Goal: Information Seeking & Learning: Find specific fact

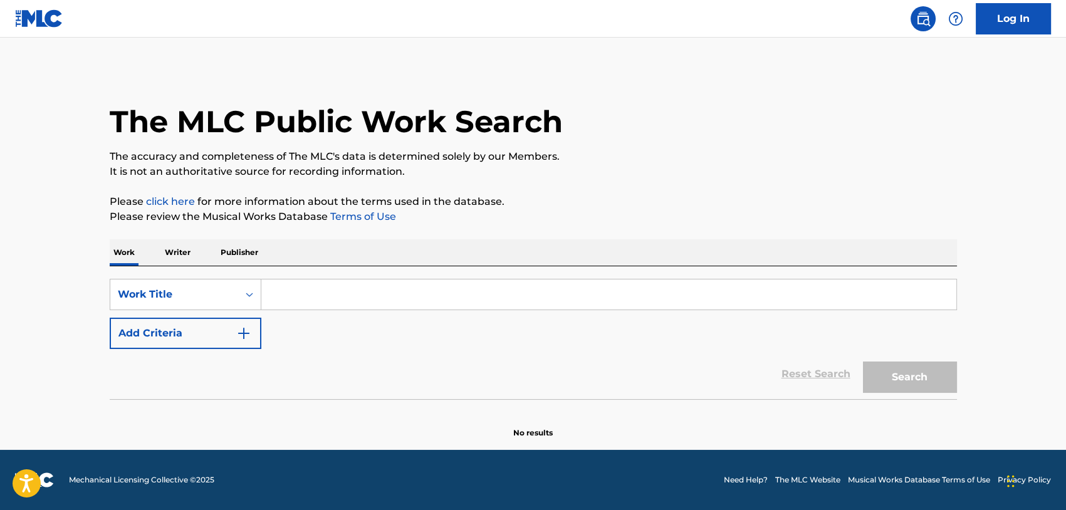
click at [391, 298] on input "Search Form" at bounding box center [608, 294] width 695 height 30
paste input "ALWAYS REMEMBER US THIS WAY"
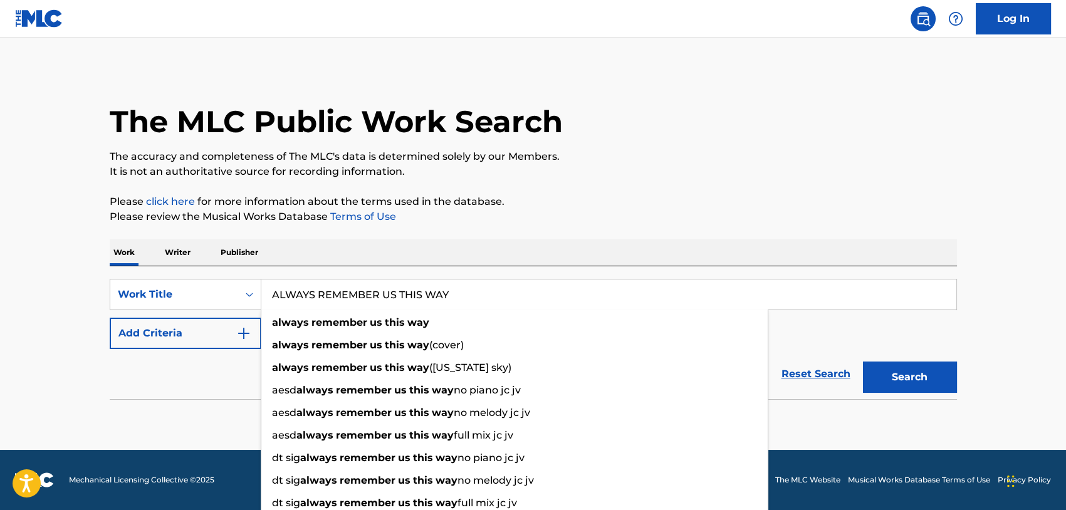
type input "ALWAYS REMEMBER US THIS WAY"
click at [62, 353] on main "The MLC Public Work Search The accuracy and completeness of The MLC's data is d…" at bounding box center [533, 244] width 1066 height 412
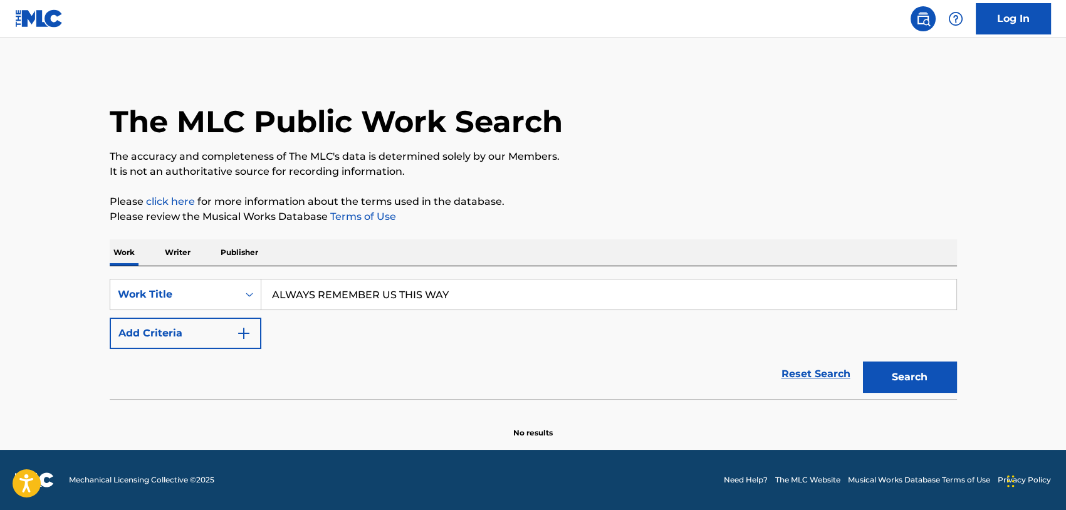
click at [187, 333] on button "Add Criteria" at bounding box center [186, 333] width 152 height 31
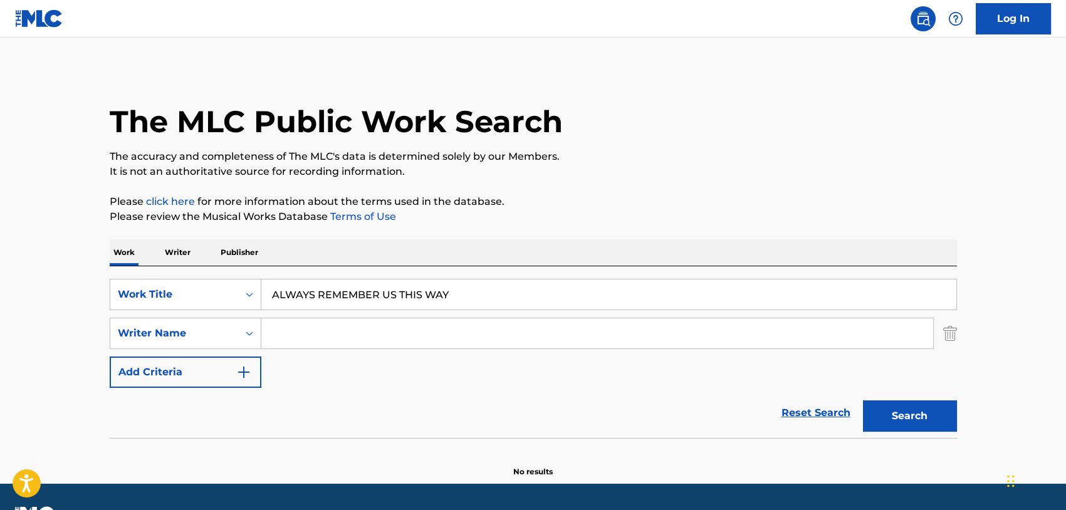
click at [327, 334] on input "Search Form" at bounding box center [597, 333] width 672 height 30
type input "ぁ"
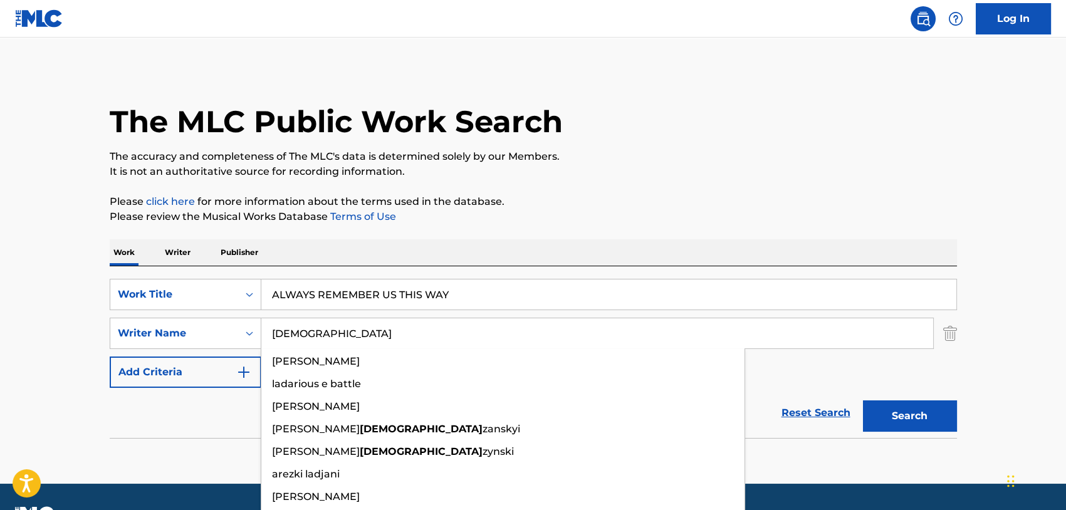
click at [863, 400] on button "Search" at bounding box center [910, 415] width 94 height 31
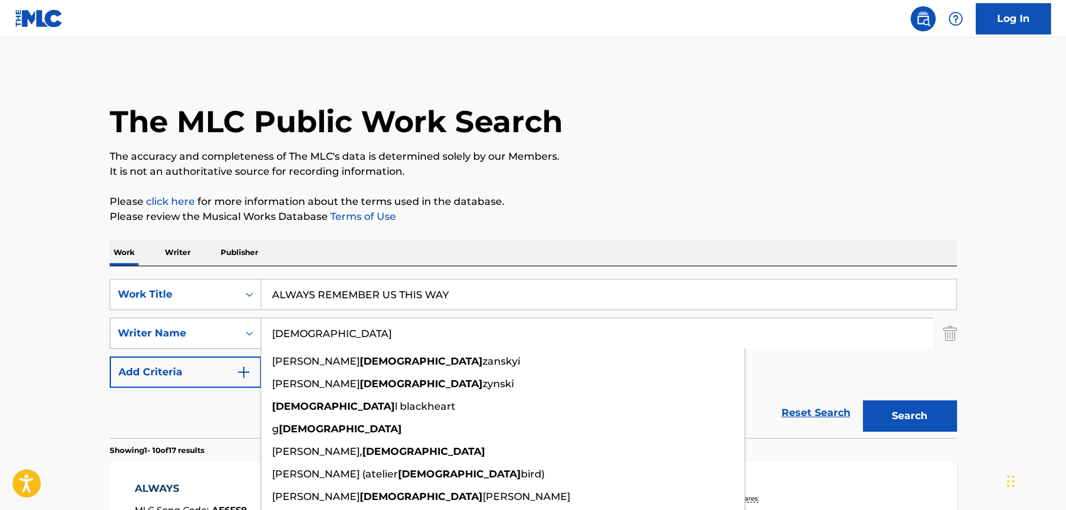
drag, startPoint x: 306, startPoint y: 331, endPoint x: 207, endPoint y: 318, distance: 99.9
click at [207, 318] on div "SearchWithCriteria6e39e2bf-5179-4a3f-8c56-2728754b9941 Writer Name [DEMOGRAPHIC…" at bounding box center [533, 333] width 847 height 31
paste input "STEFANI"
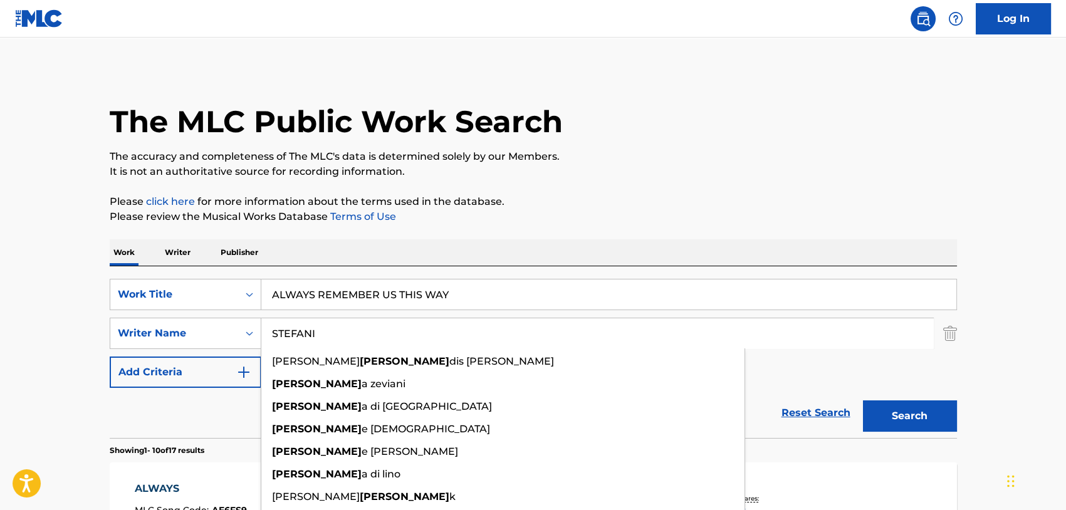
paste input "GERMANOTTA"
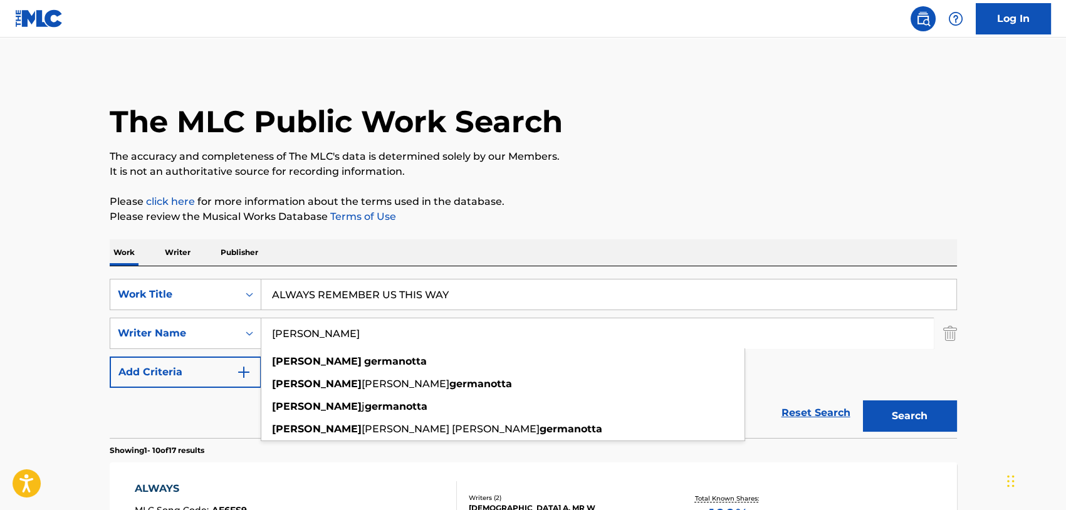
type input "[PERSON_NAME]"
click at [863, 400] on button "Search" at bounding box center [910, 415] width 94 height 31
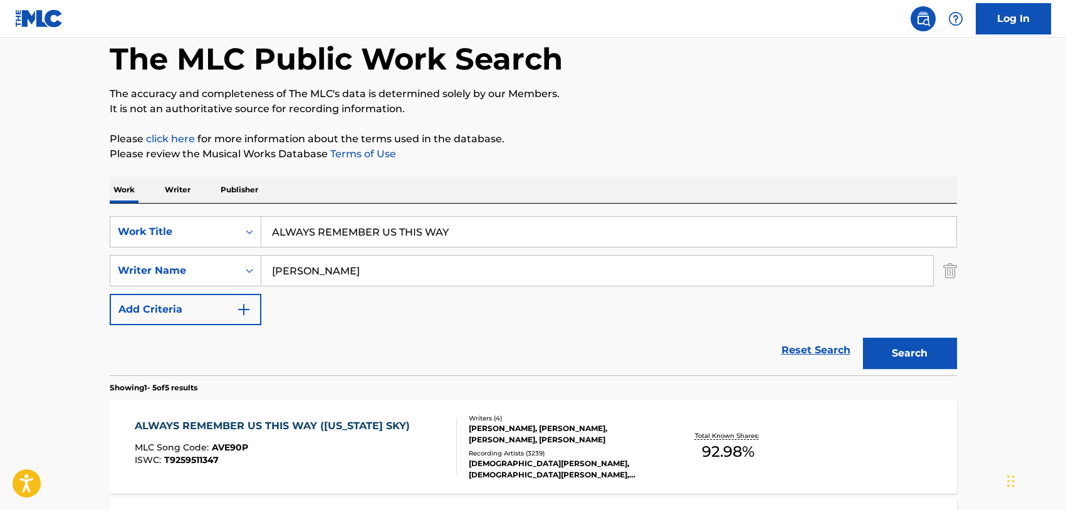
scroll to position [125, 0]
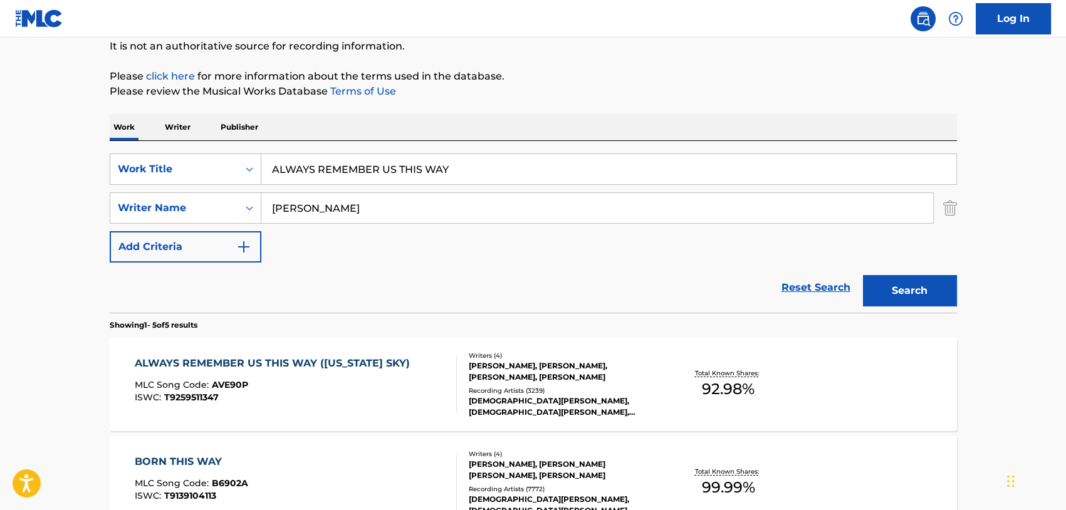
click at [341, 362] on div "ALWAYS REMEMBER US THIS WAY ([US_STATE] SKY)" at bounding box center [275, 363] width 281 height 15
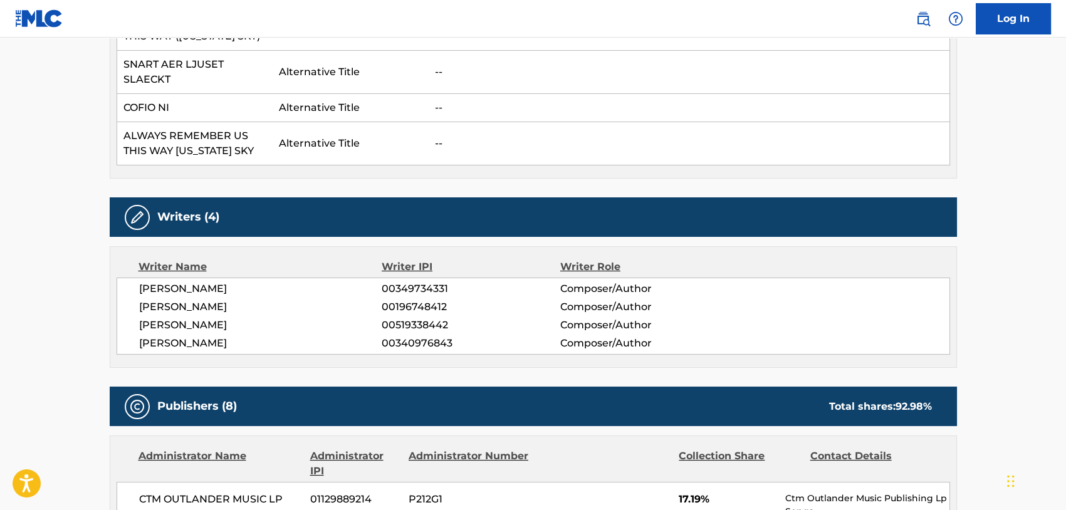
scroll to position [564, 0]
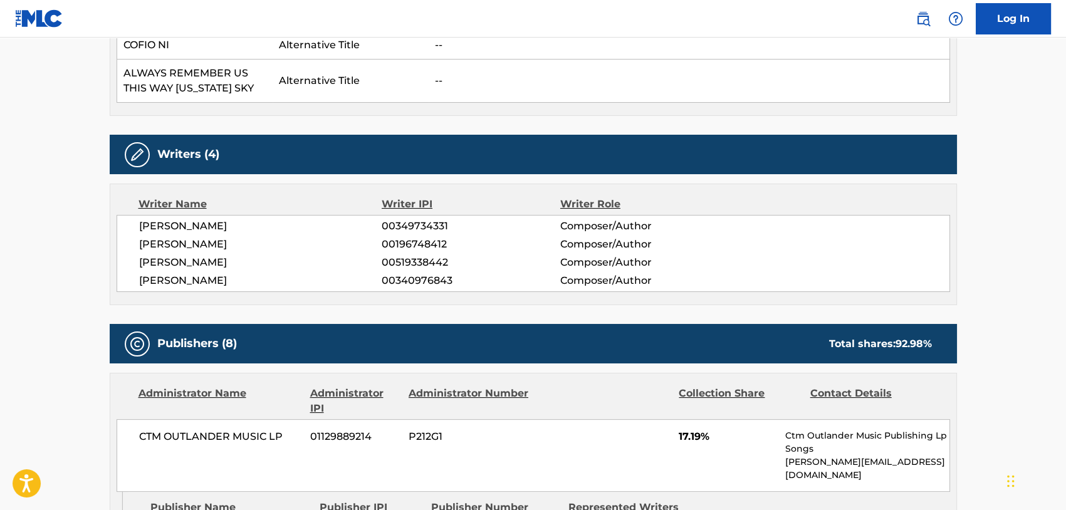
click at [186, 219] on span "[PERSON_NAME]" at bounding box center [260, 226] width 243 height 15
click at [183, 237] on span "[PERSON_NAME]" at bounding box center [260, 244] width 243 height 15
click at [179, 255] on span "[PERSON_NAME]" at bounding box center [260, 262] width 243 height 15
click at [164, 273] on span "[PERSON_NAME]" at bounding box center [260, 280] width 243 height 15
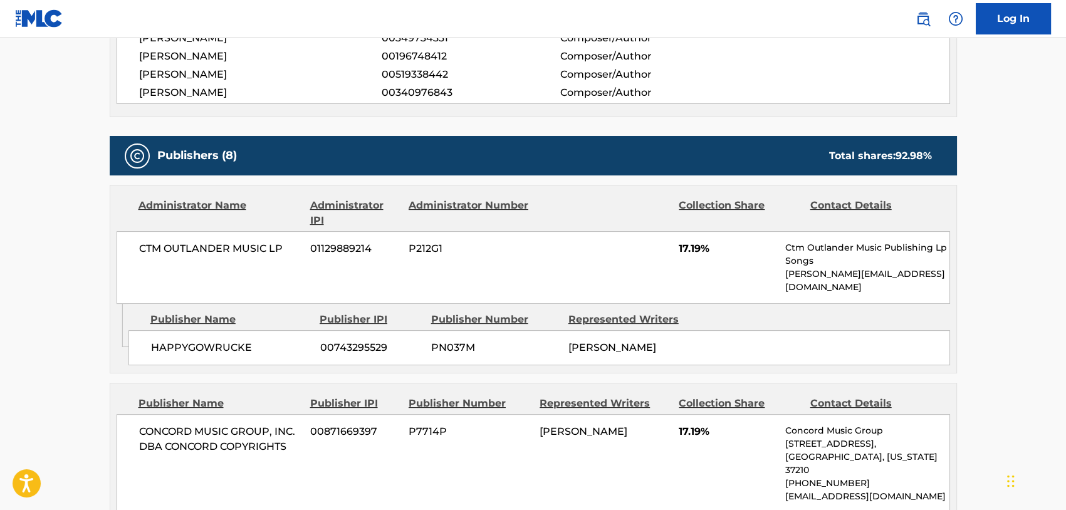
scroll to position [689, 0]
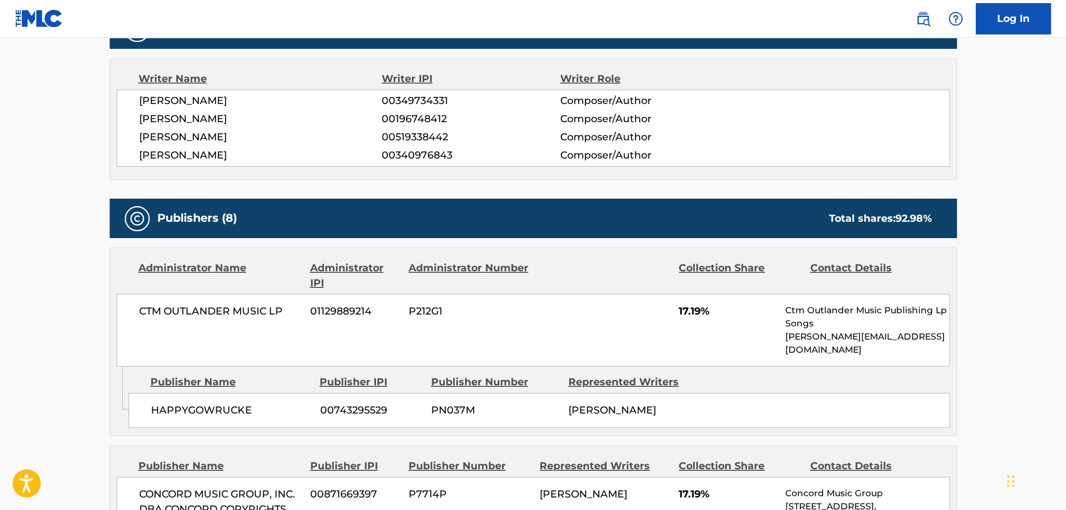
drag, startPoint x: 659, startPoint y: 381, endPoint x: 669, endPoint y: 379, distance: 9.6
click at [656, 404] on span "[PERSON_NAME]" at bounding box center [612, 410] width 88 height 12
drag, startPoint x: 669, startPoint y: 379, endPoint x: 691, endPoint y: 380, distance: 21.9
click at [656, 404] on span "[PERSON_NAME]" at bounding box center [612, 410] width 88 height 12
drag, startPoint x: 250, startPoint y: 381, endPoint x: 155, endPoint y: 382, distance: 95.3
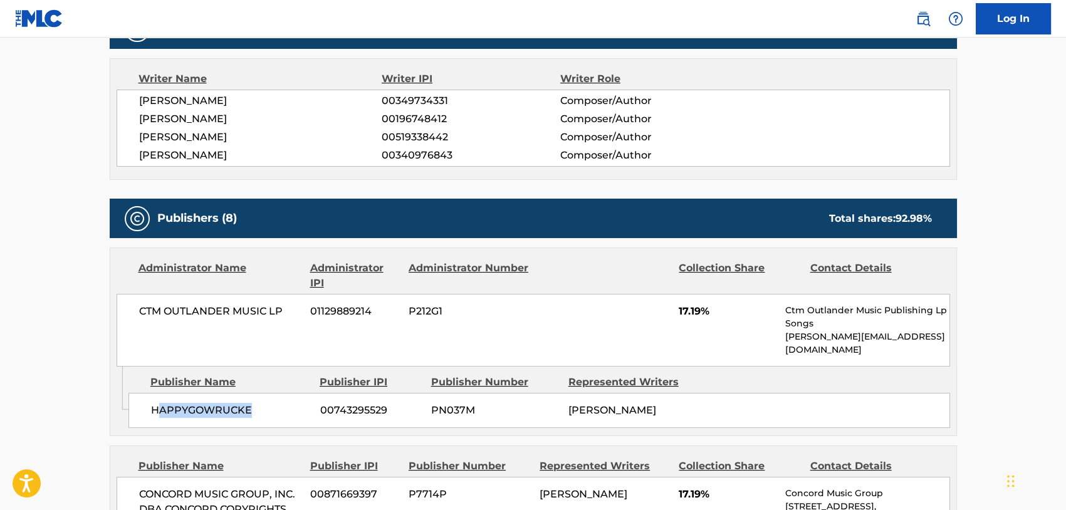
click at [155, 403] on span "HAPPYGOWRUCKE" at bounding box center [231, 410] width 160 height 15
drag, startPoint x: 155, startPoint y: 382, endPoint x: 187, endPoint y: 383, distance: 32.6
click at [187, 403] on span "HAPPYGOWRUCKE" at bounding box center [231, 410] width 160 height 15
click at [208, 304] on span "CTM OUTLANDER MUSIC LP" at bounding box center [220, 311] width 162 height 15
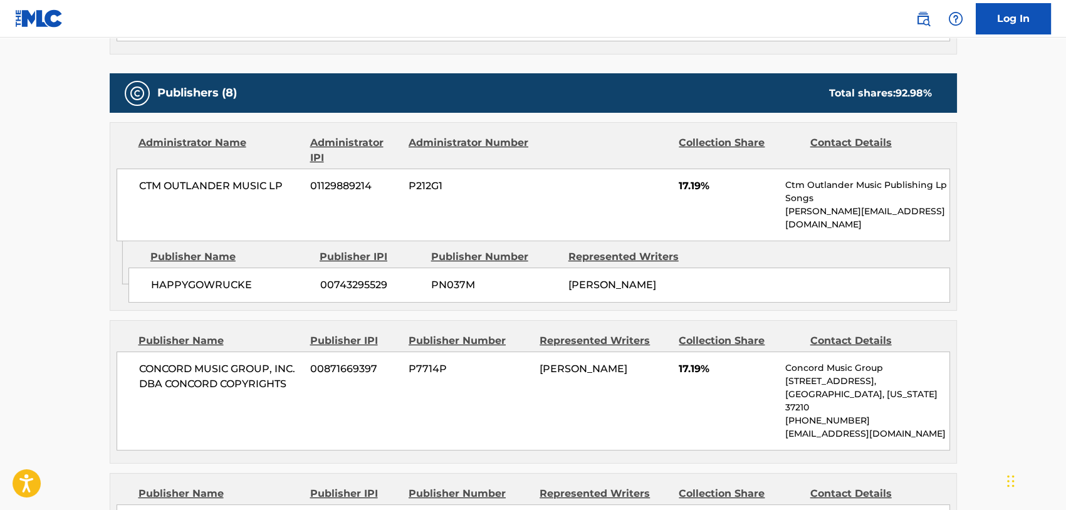
scroll to position [877, 0]
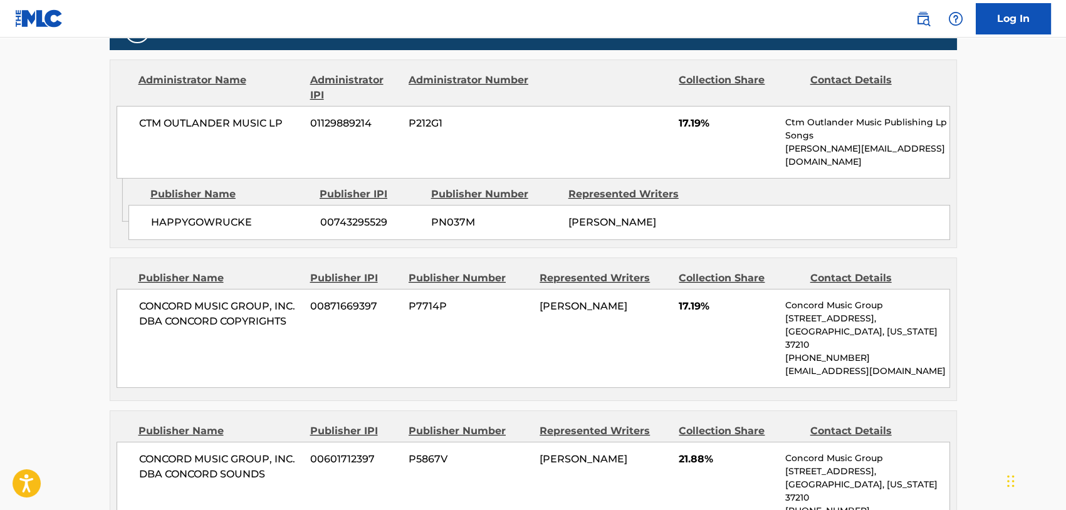
click at [563, 300] on span "[PERSON_NAME]" at bounding box center [583, 306] width 88 height 12
click at [244, 299] on span "CONCORD MUSIC GROUP, INC. DBA CONCORD COPYRIGHTS" at bounding box center [220, 314] width 162 height 30
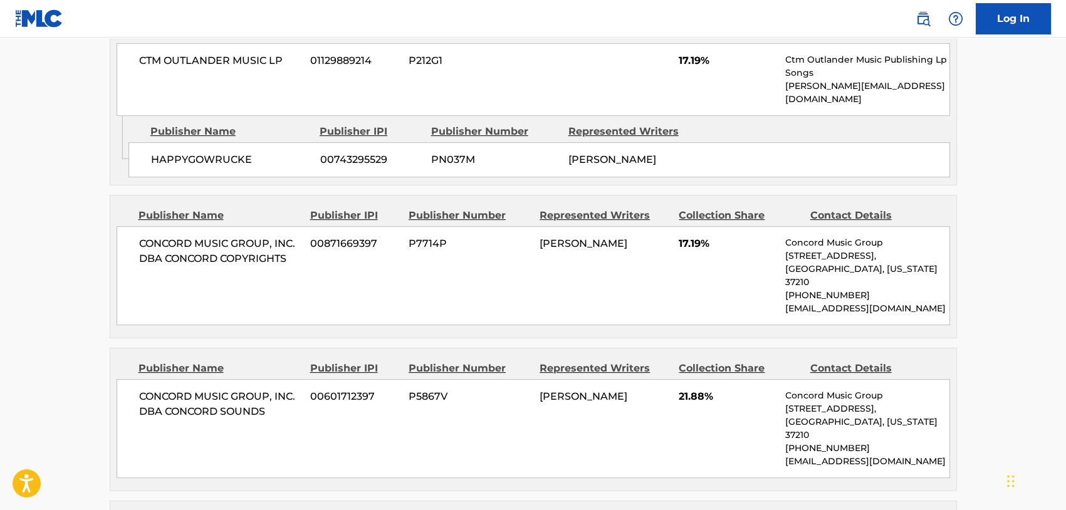
scroll to position [1003, 0]
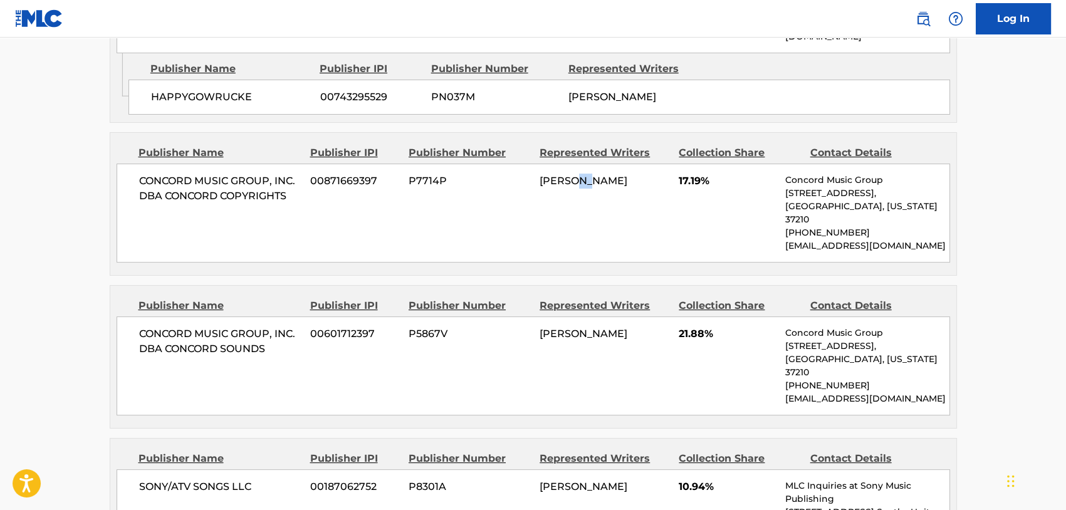
drag, startPoint x: 577, startPoint y: 155, endPoint x: 596, endPoint y: 156, distance: 18.8
click at [595, 175] on span "[PERSON_NAME]" at bounding box center [583, 181] width 88 height 12
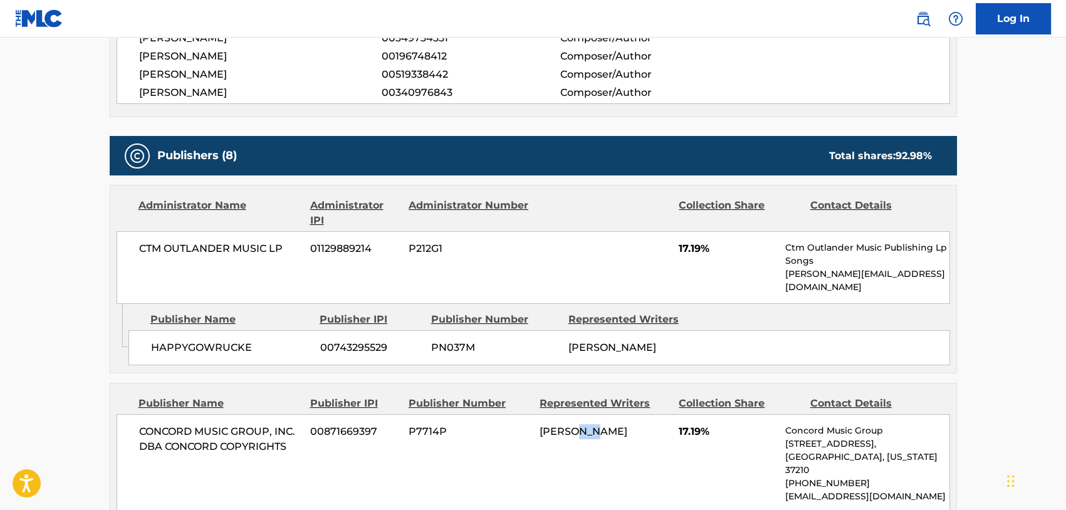
scroll to position [689, 0]
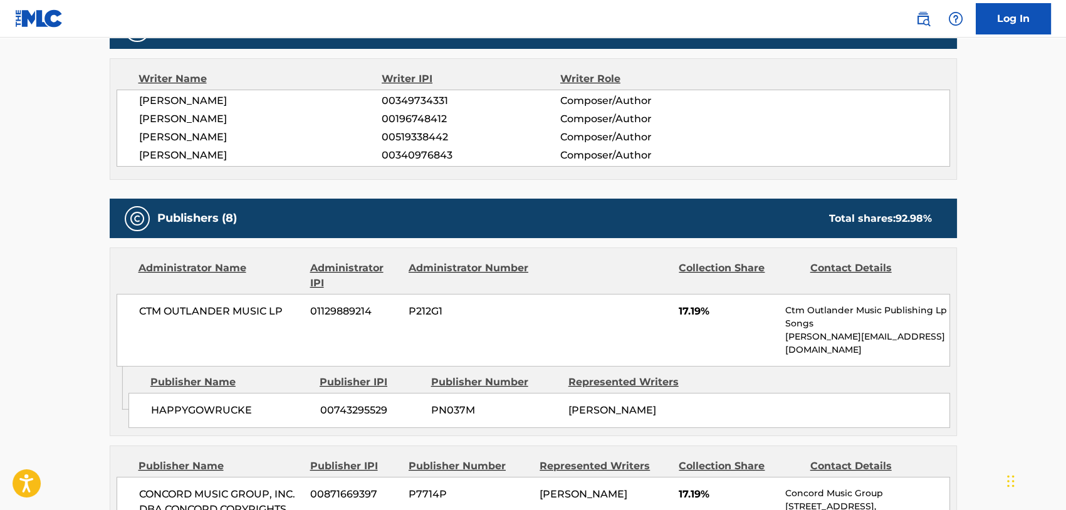
click at [207, 487] on span "CONCORD MUSIC GROUP, INC. DBA CONCORD COPYRIGHTS" at bounding box center [220, 502] width 162 height 30
click at [229, 487] on span "CONCORD MUSIC GROUP, INC. DBA CONCORD COPYRIGHTS" at bounding box center [220, 502] width 162 height 30
drag, startPoint x: 191, startPoint y: 465, endPoint x: 142, endPoint y: 463, distance: 49.5
click at [142, 487] on span "CONCORD MUSIC GROUP, INC. DBA CONCORD COPYRIGHTS" at bounding box center [220, 502] width 162 height 30
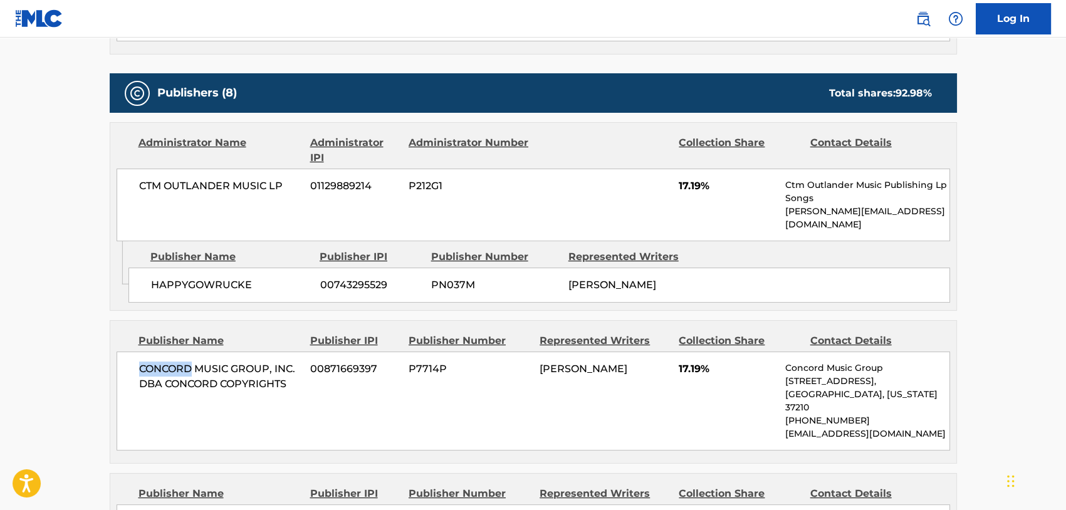
scroll to position [877, 0]
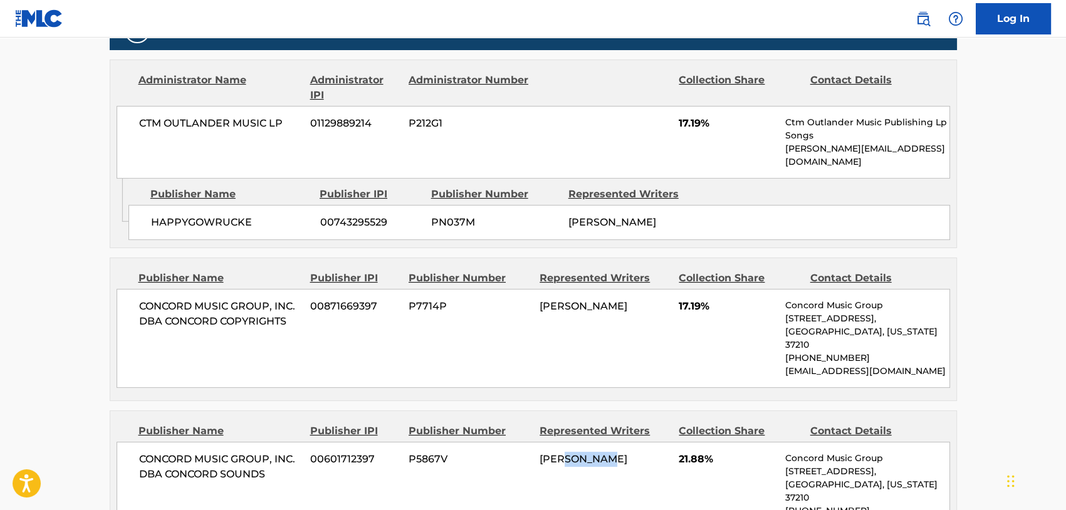
drag, startPoint x: 561, startPoint y: 419, endPoint x: 605, endPoint y: 417, distance: 43.3
click at [605, 453] on span "[PERSON_NAME]" at bounding box center [583, 459] width 88 height 12
click at [159, 452] on span "CONCORD MUSIC GROUP, INC. DBA CONCORD SOUNDS" at bounding box center [220, 467] width 162 height 30
click at [211, 452] on span "CONCORD MUSIC GROUP, INC. DBA CONCORD SOUNDS" at bounding box center [220, 467] width 162 height 30
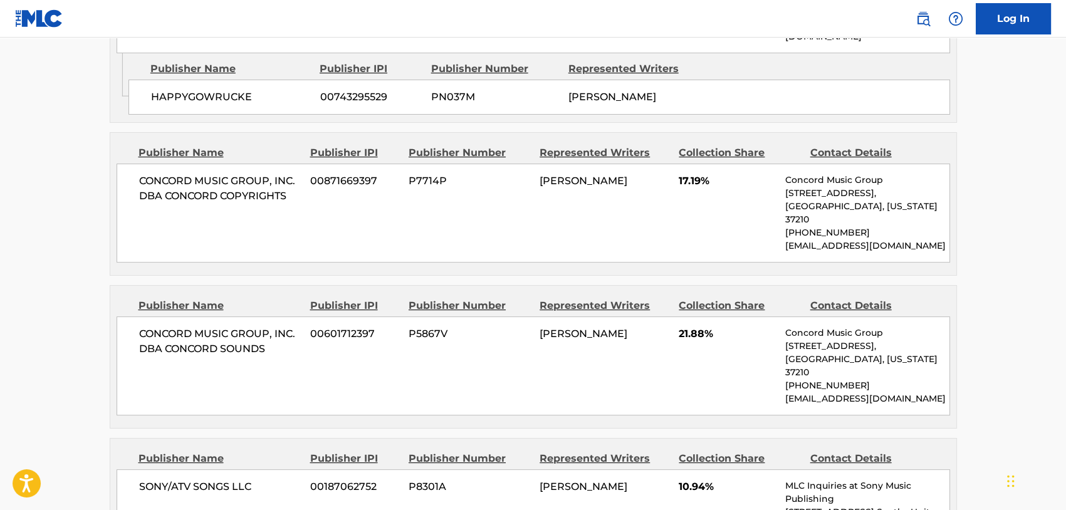
scroll to position [1065, 0]
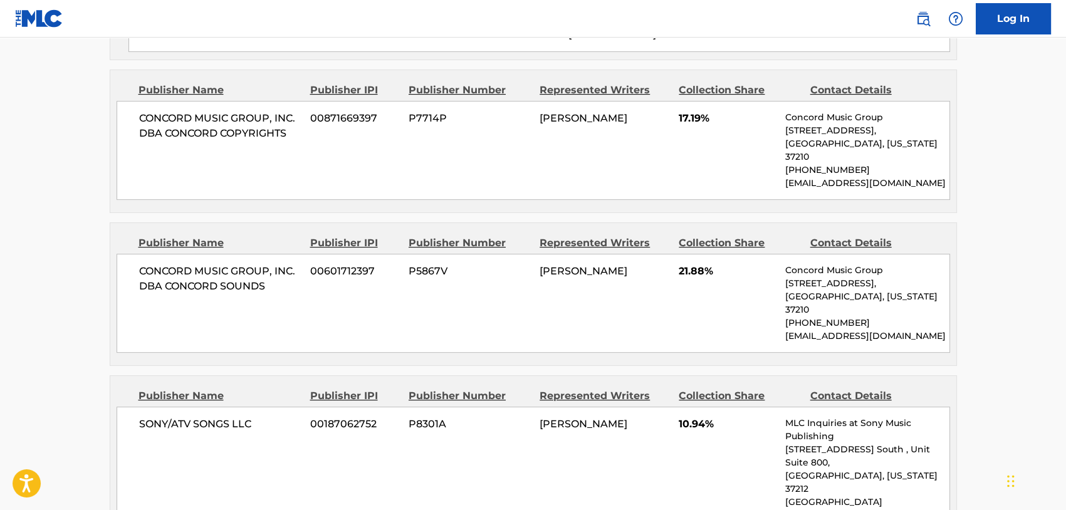
click at [581, 418] on span "[PERSON_NAME]" at bounding box center [583, 424] width 88 height 12
click at [175, 417] on span "SONY/ATV SONGS LLC" at bounding box center [220, 424] width 162 height 15
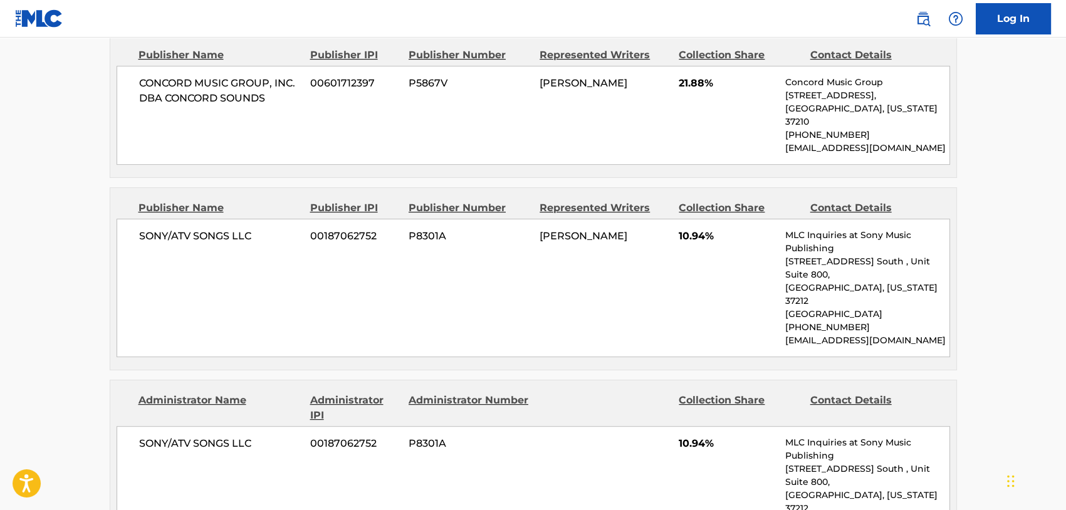
scroll to position [1316, 0]
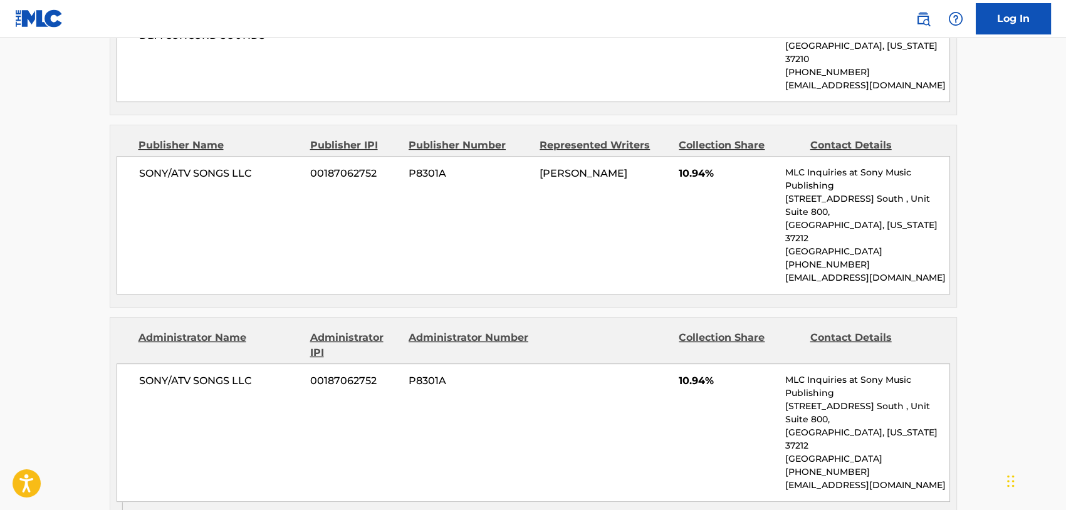
drag, startPoint x: 615, startPoint y: 435, endPoint x: 645, endPoint y: 432, distance: 30.2
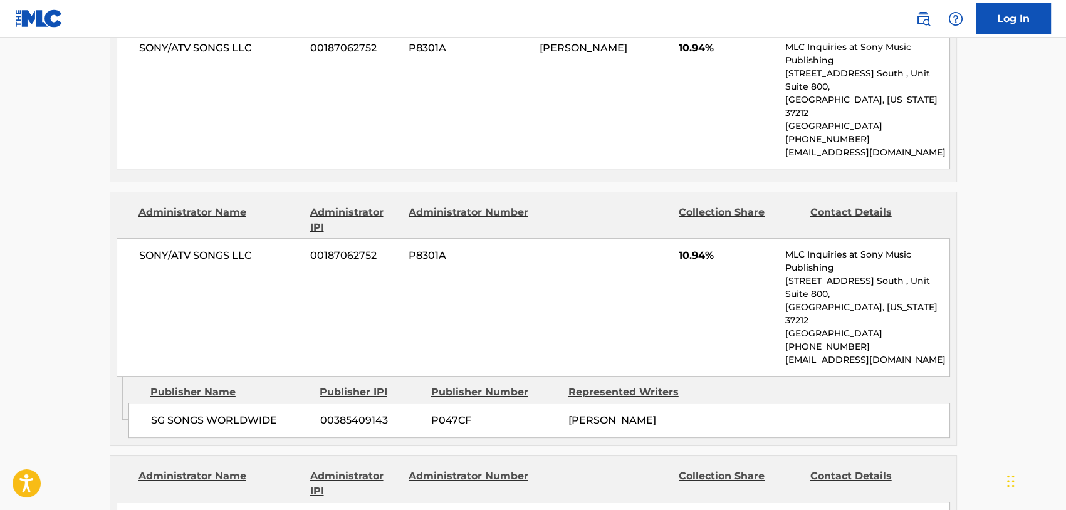
scroll to position [1629, 0]
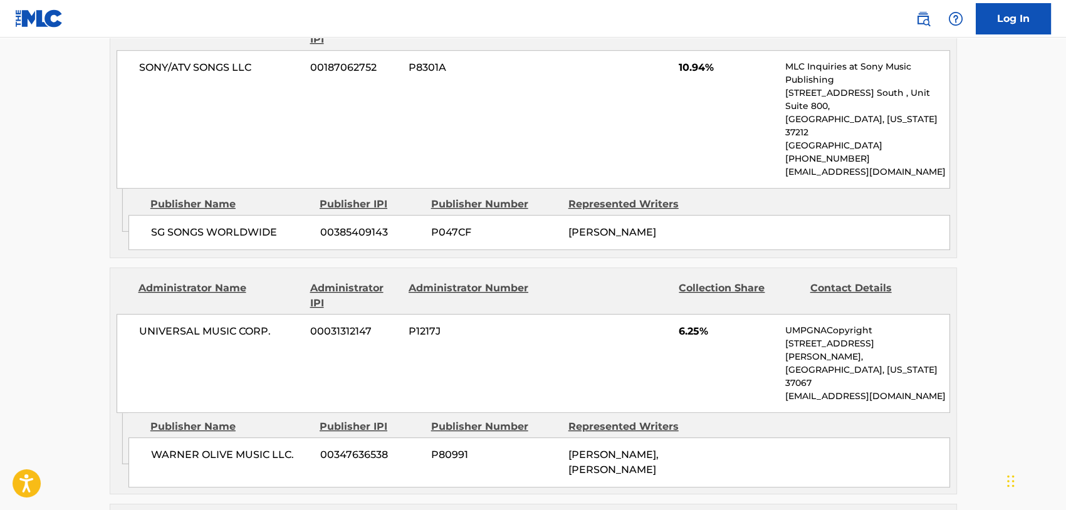
click at [551, 314] on div "UNIVERSAL MUSIC CORP. 00031312147 P1217J 6.25% UMPGNACopyright [STREET_ADDRESS]…" at bounding box center [533, 363] width 833 height 99
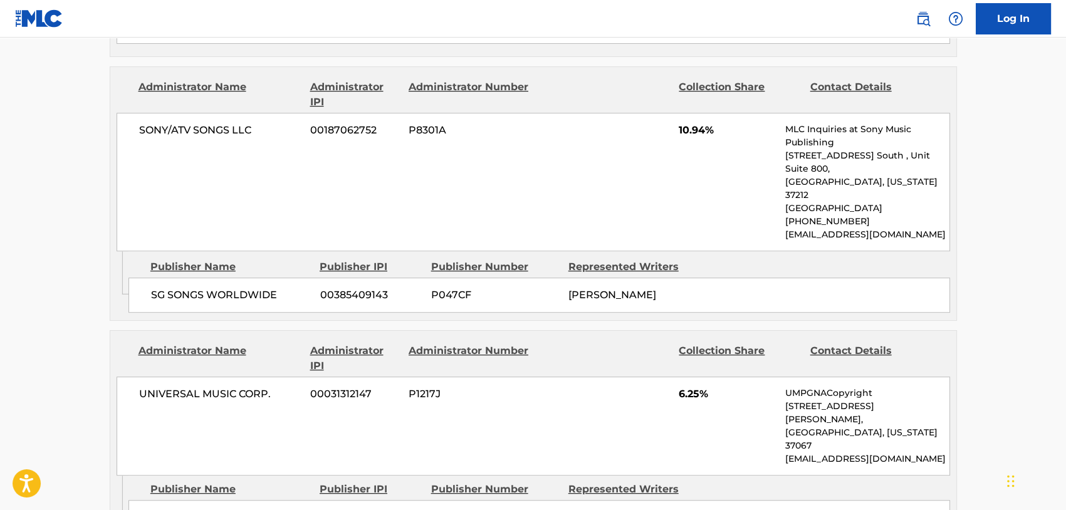
click at [831, 452] on p "[EMAIL_ADDRESS][DOMAIN_NAME]" at bounding box center [867, 458] width 164 height 13
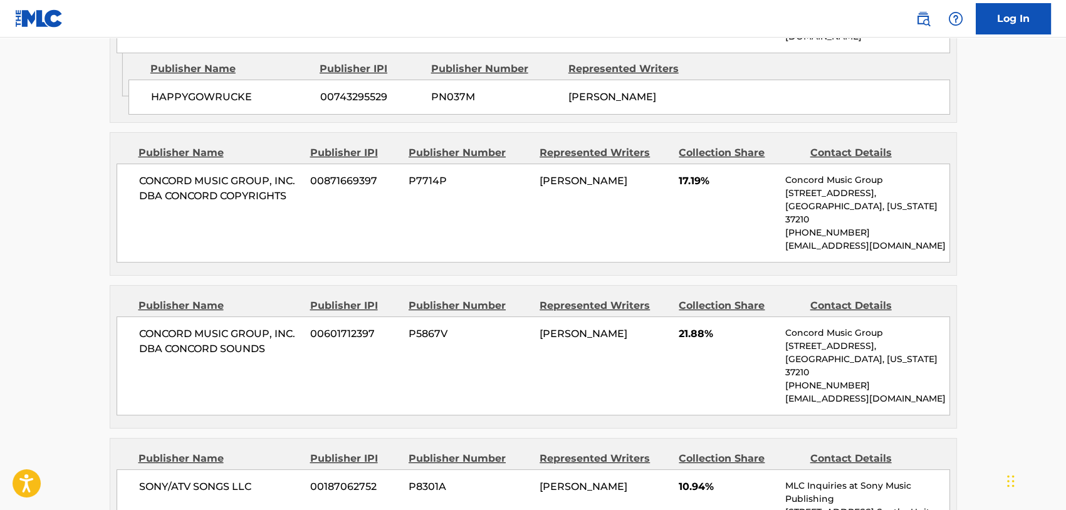
scroll to position [940, 0]
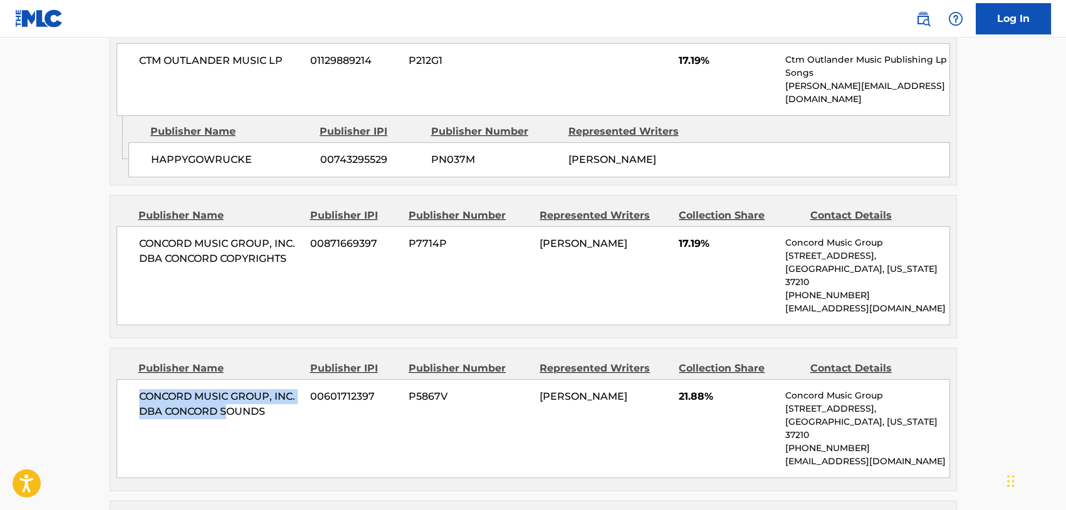
drag, startPoint x: 138, startPoint y: 353, endPoint x: 229, endPoint y: 368, distance: 91.6
click at [229, 389] on span "CONCORD MUSIC GROUP, INC. DBA CONCORD SOUNDS" at bounding box center [220, 404] width 162 height 30
drag, startPoint x: 229, startPoint y: 368, endPoint x: 195, endPoint y: 385, distance: 37.6
click at [195, 385] on div "CONCORD MUSIC GROUP, INC. DBA CONCORD SOUNDS 00601712397 P5867V [PERSON_NAME] 2…" at bounding box center [533, 428] width 833 height 99
click at [195, 384] on div "CONCORD MUSIC GROUP, INC. DBA CONCORD SOUNDS 00601712397 P5867V [PERSON_NAME] 2…" at bounding box center [533, 428] width 833 height 99
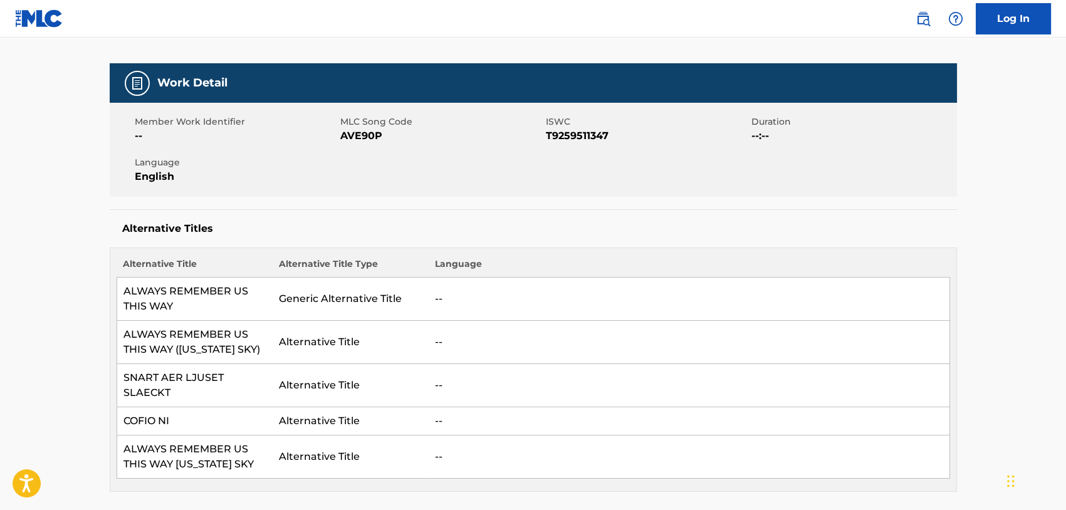
scroll to position [0, 0]
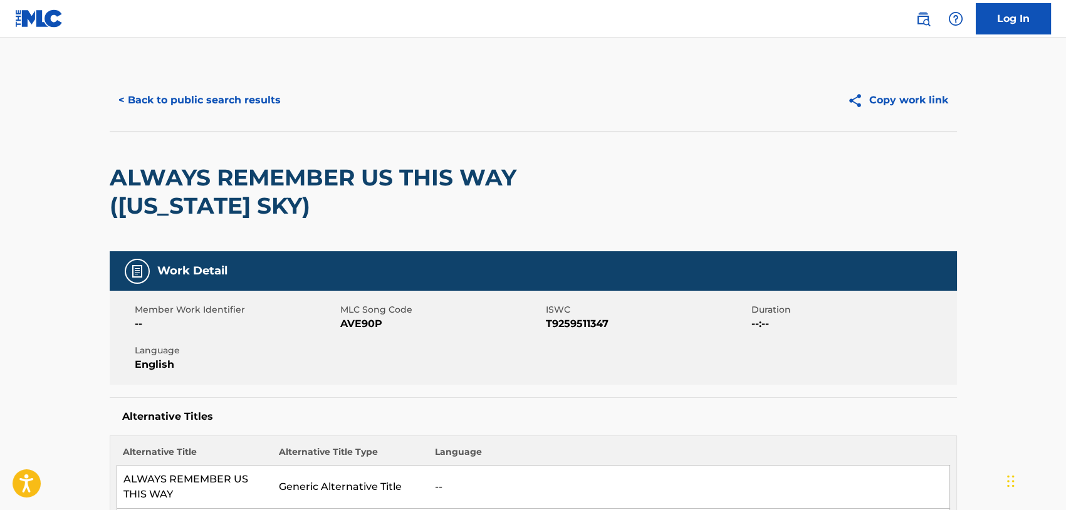
click at [195, 100] on button "< Back to public search results" at bounding box center [200, 100] width 180 height 31
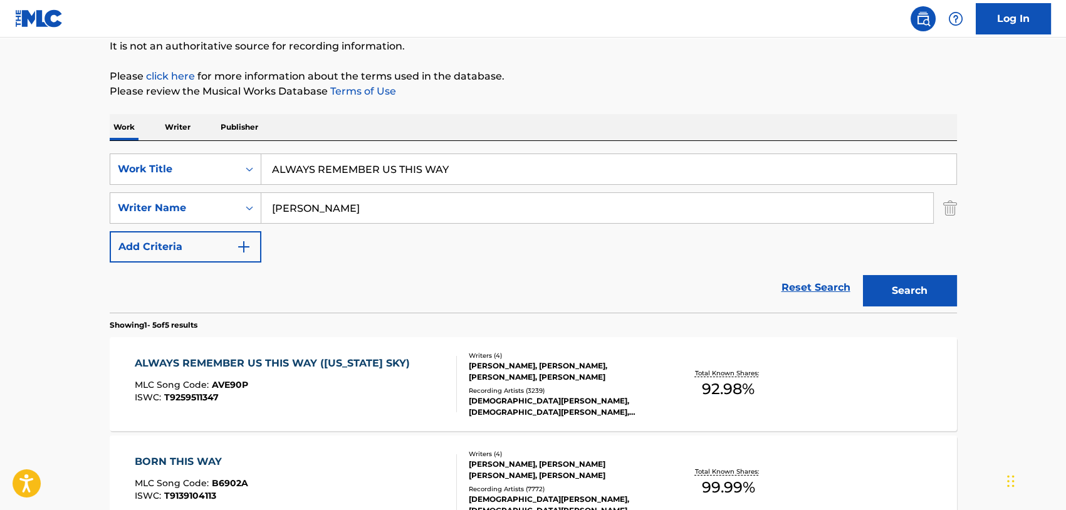
scroll to position [188, 0]
